Goal: Transaction & Acquisition: Purchase product/service

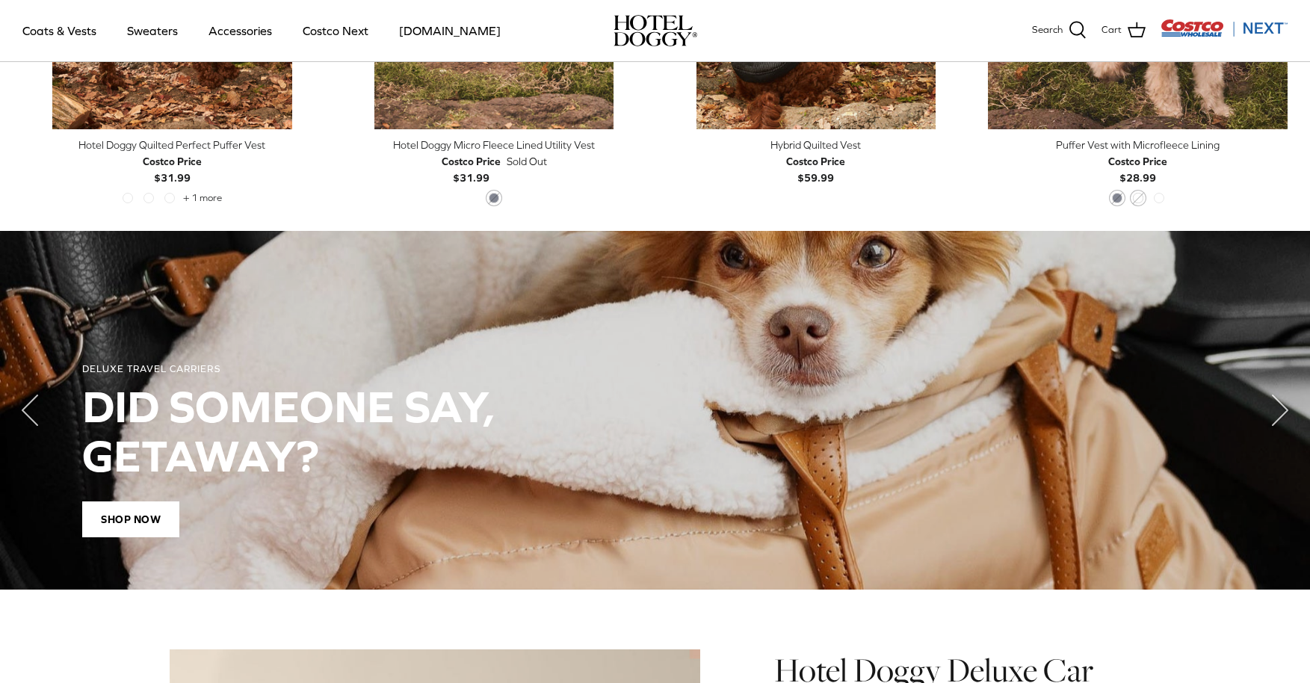
scroll to position [989, 0]
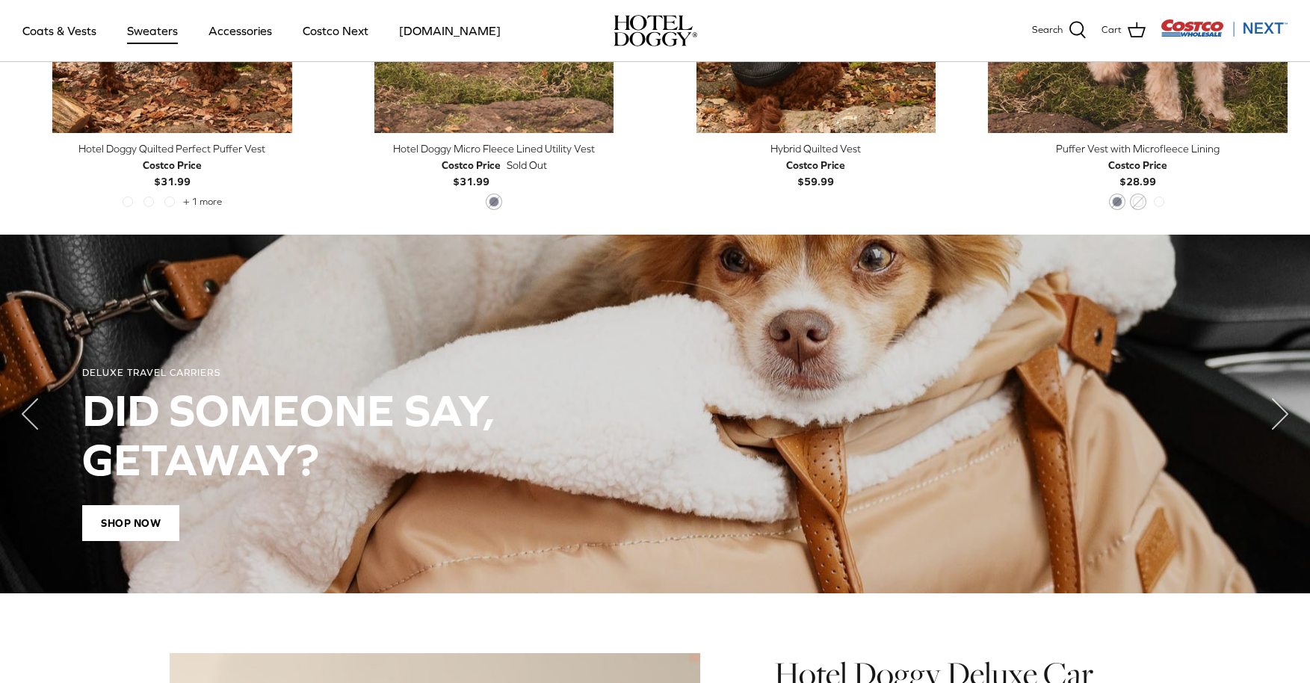
click at [170, 30] on link "Sweaters" at bounding box center [153, 30] width 78 height 51
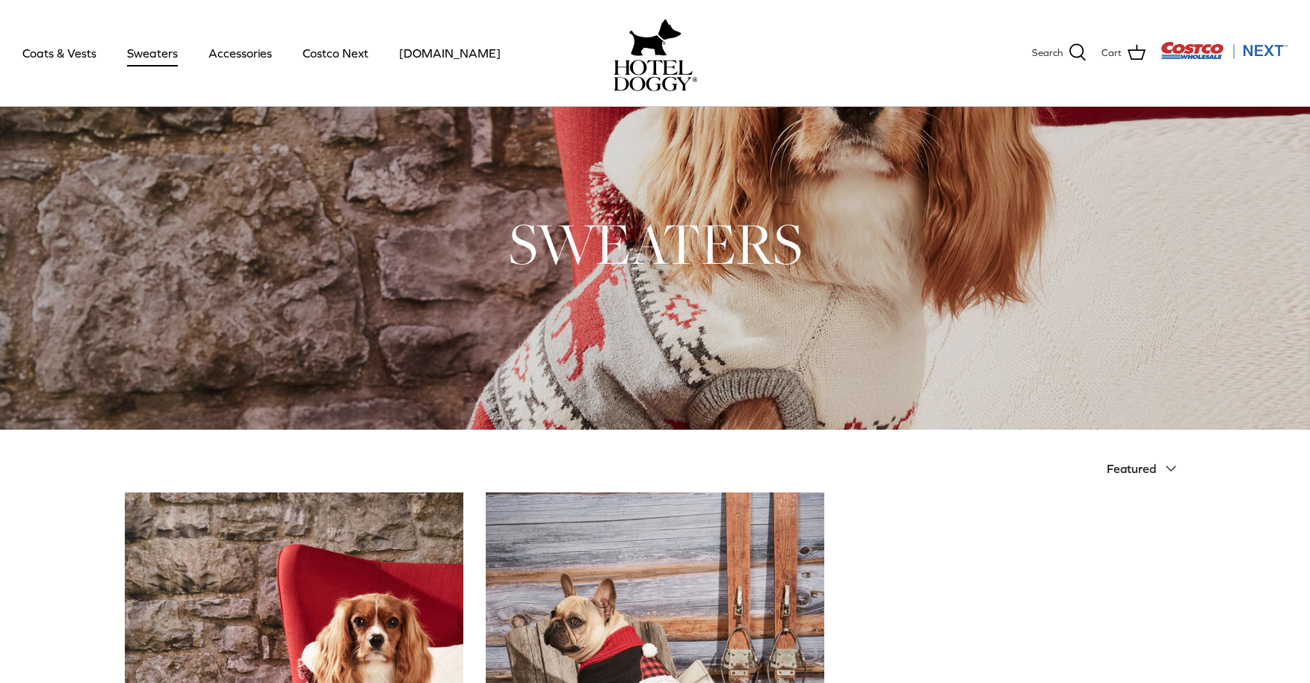
scroll to position [4, 0]
